Goal: Check status: Check status

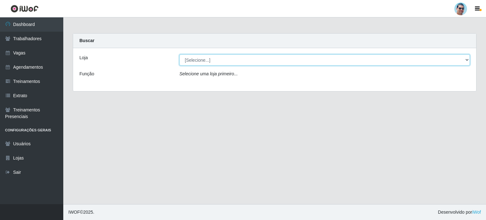
click at [224, 60] on select "[Selecione...] Mercadinho Extrabom" at bounding box center [324, 59] width 291 height 11
select select "175"
click at [179, 54] on select "[Selecione...] Mercadinho Extrabom" at bounding box center [324, 59] width 291 height 11
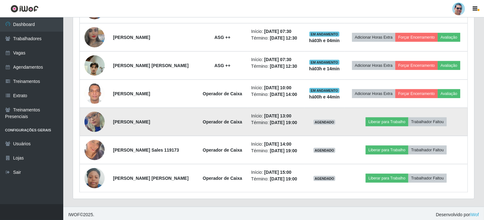
scroll to position [283, 0]
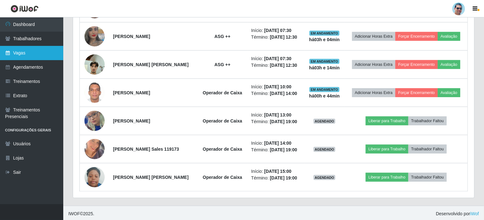
click at [9, 54] on icon at bounding box center [8, 53] width 6 height 4
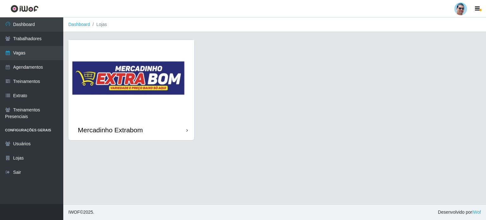
click at [144, 69] on img at bounding box center [131, 80] width 126 height 80
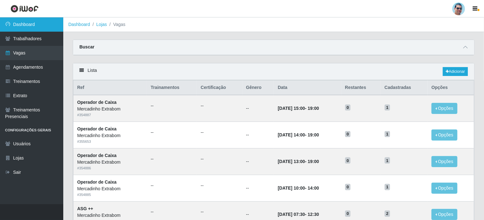
click at [39, 22] on link "Dashboard" at bounding box center [31, 24] width 63 height 14
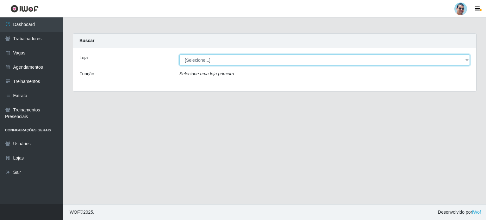
click at [214, 61] on select "[Selecione...] Mercadinho Extrabom" at bounding box center [324, 59] width 291 height 11
select select "175"
click at [179, 54] on select "[Selecione...] Mercadinho Extrabom" at bounding box center [324, 59] width 291 height 11
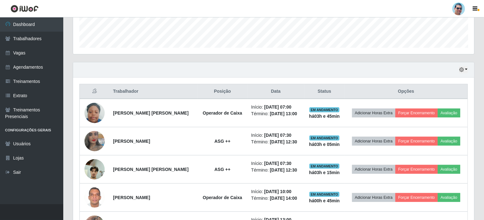
scroll to position [190, 0]
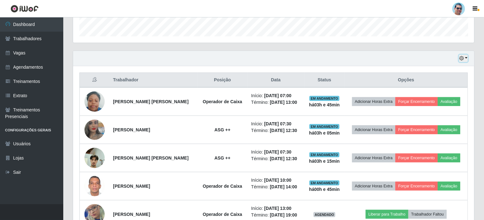
click at [467, 57] on button "button" at bounding box center [463, 58] width 9 height 7
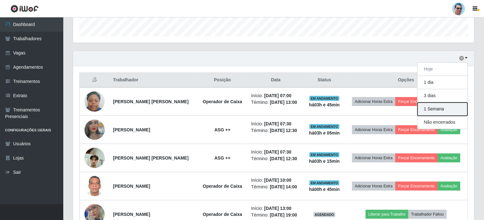
click at [441, 109] on button "1 Semana" at bounding box center [443, 109] width 50 height 13
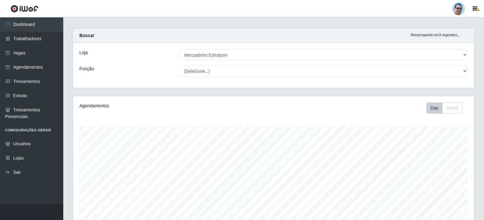
scroll to position [0, 0]
